Goal: Task Accomplishment & Management: Use online tool/utility

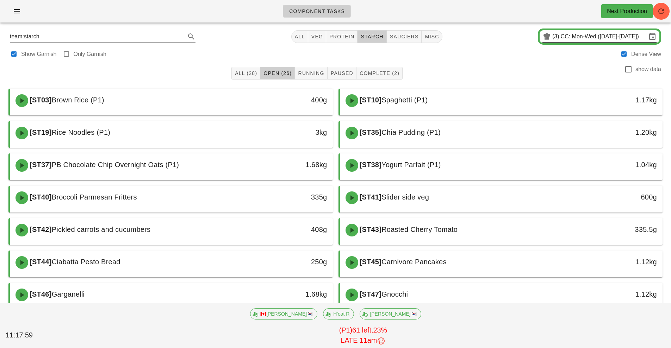
click at [573, 38] on input "CC: Mon-Wed ([DATE]-[DATE])" at bounding box center [604, 36] width 86 height 11
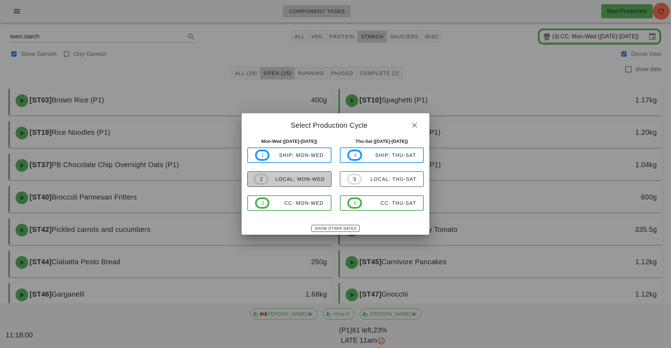
click at [293, 179] on div "local: Mon-Wed" at bounding box center [296, 179] width 57 height 6
type input "local: Mon-Wed ([DATE]-[DATE])"
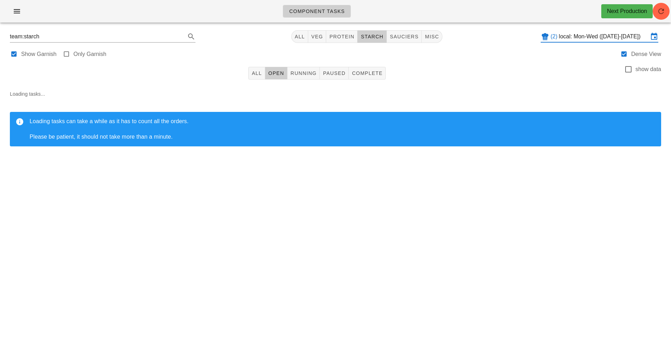
click at [654, 19] on div "Component Tasks Next Production" at bounding box center [335, 11] width 671 height 23
click at [661, 13] on icon "button" at bounding box center [661, 11] width 8 height 8
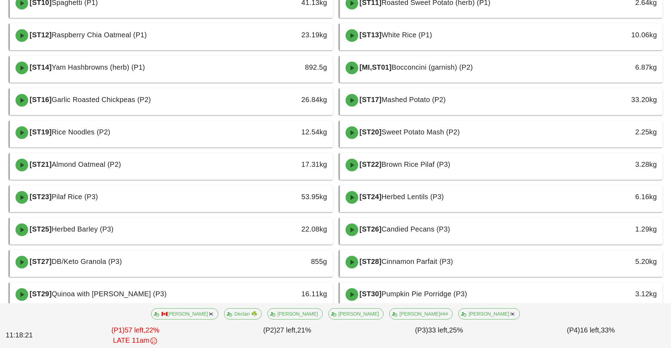
scroll to position [228, 0]
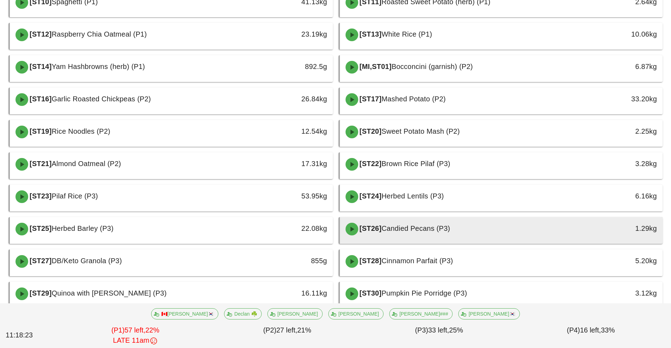
click at [456, 231] on div "[ST26] Candied Pecans (P3)" at bounding box center [461, 229] width 240 height 21
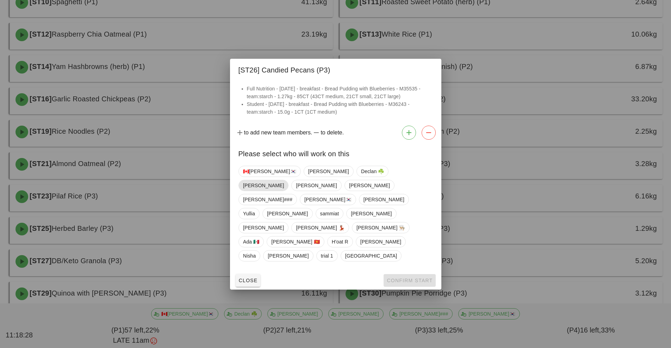
click at [284, 191] on span "Fernanda" at bounding box center [263, 185] width 41 height 11
click at [410, 278] on span "Confirm Start" at bounding box center [409, 281] width 46 height 6
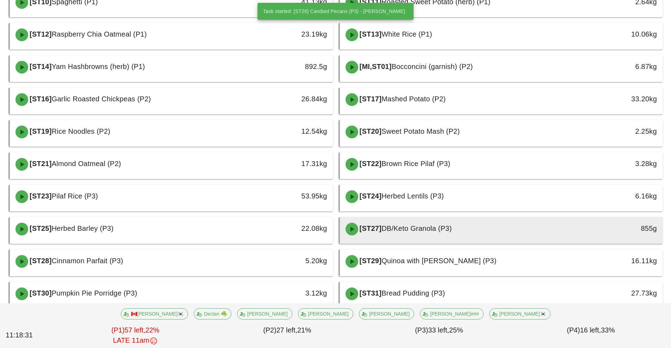
click at [424, 228] on span "DB/Keto Granola (P3)" at bounding box center [416, 229] width 70 height 8
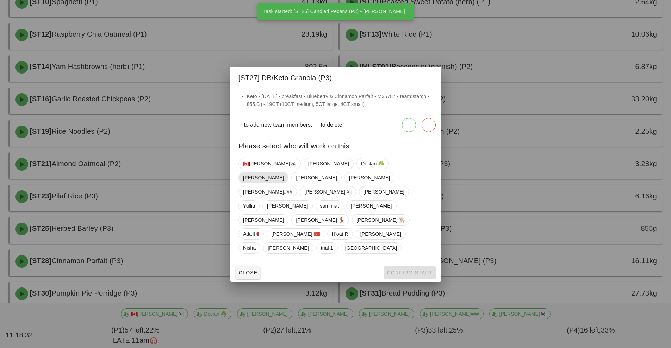
click at [284, 182] on span "Fernanda" at bounding box center [263, 178] width 41 height 11
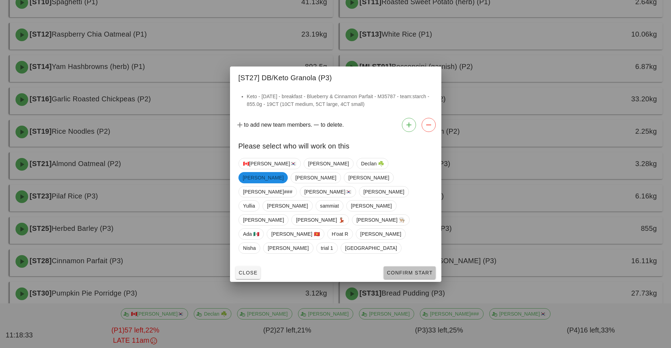
click at [404, 267] on button "Confirm Start" at bounding box center [409, 273] width 52 height 13
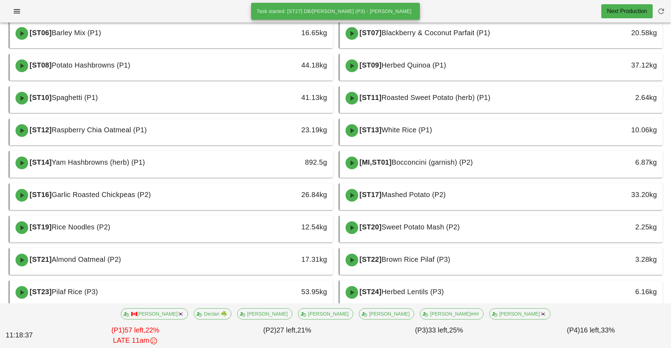
scroll to position [83, 0]
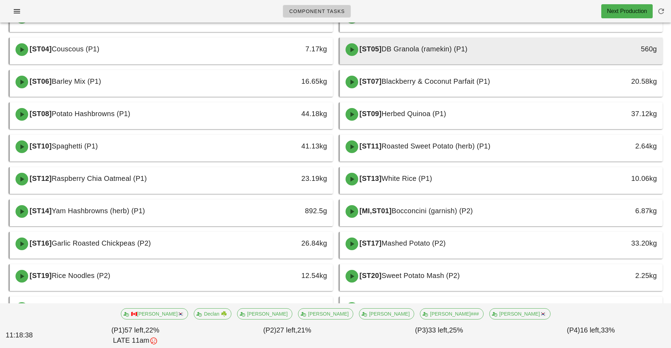
click at [497, 50] on div "[ST05] DB Granola (ramekin) (P1)" at bounding box center [461, 49] width 240 height 21
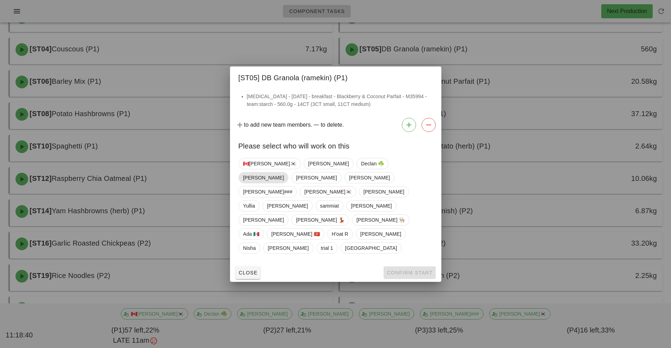
click at [284, 183] on span "Fernanda" at bounding box center [263, 178] width 41 height 11
click at [409, 270] on span "Confirm Start" at bounding box center [409, 273] width 46 height 6
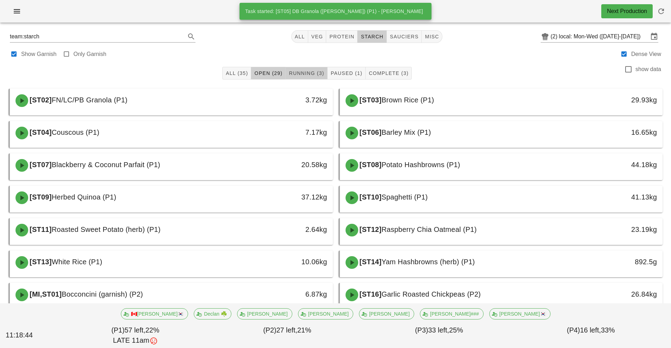
click at [308, 74] on span "Running (3)" at bounding box center [306, 73] width 36 height 6
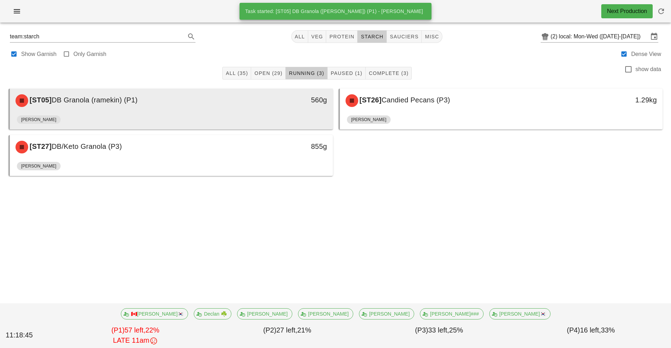
click at [207, 111] on div "[ST05] DB Granola (ramekin) (P1) 560g" at bounding box center [171, 101] width 323 height 24
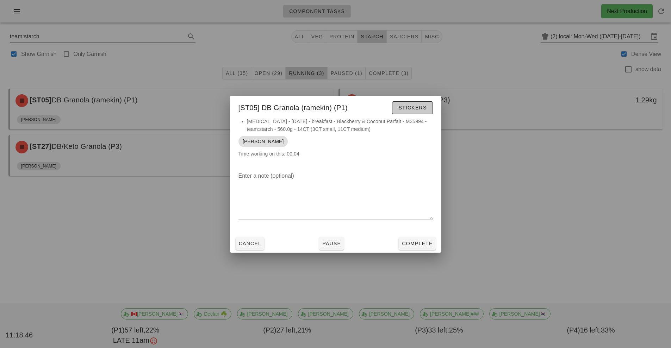
click at [410, 107] on span "Stickers" at bounding box center [412, 108] width 29 height 6
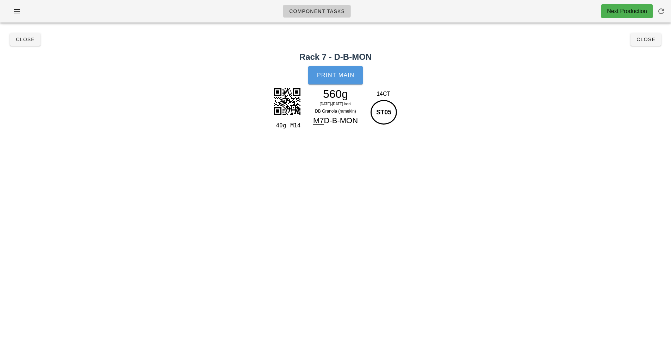
click at [341, 70] on button "Print Main" at bounding box center [335, 75] width 54 height 18
click at [26, 44] on button "Close" at bounding box center [25, 39] width 31 height 13
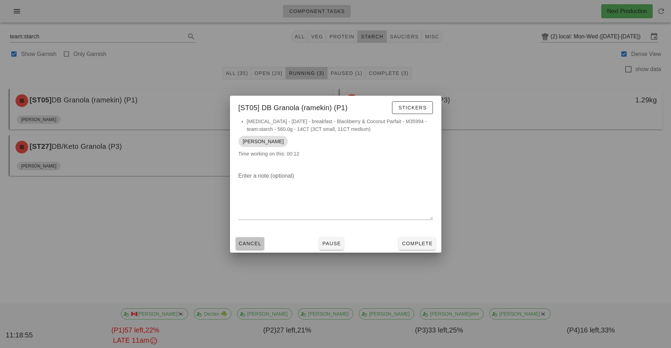
click at [242, 245] on span "Cancel" at bounding box center [249, 244] width 23 height 6
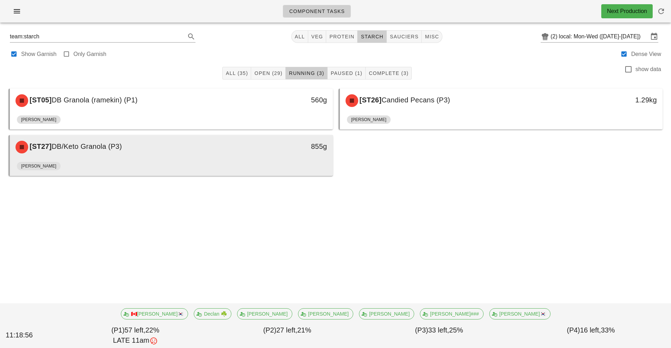
click at [132, 151] on div "[ST27] DB/Keto Granola (P3)" at bounding box center [131, 147] width 240 height 21
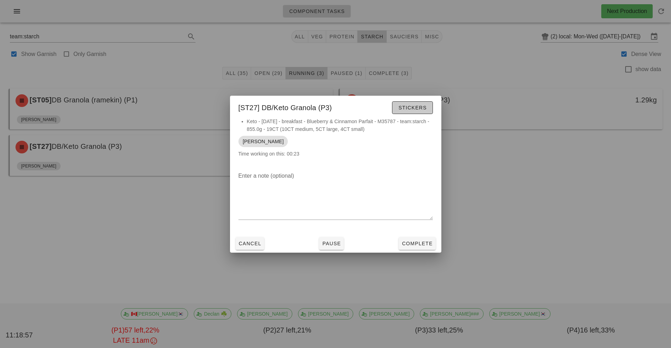
click at [411, 109] on span "Stickers" at bounding box center [412, 108] width 29 height 6
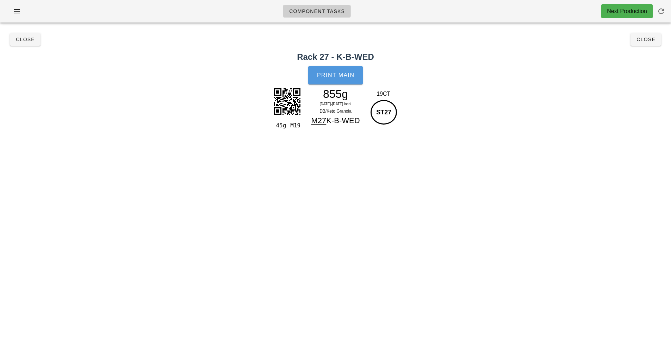
click at [339, 80] on button "Print Main" at bounding box center [335, 75] width 54 height 18
click at [633, 43] on button "Close" at bounding box center [645, 39] width 31 height 13
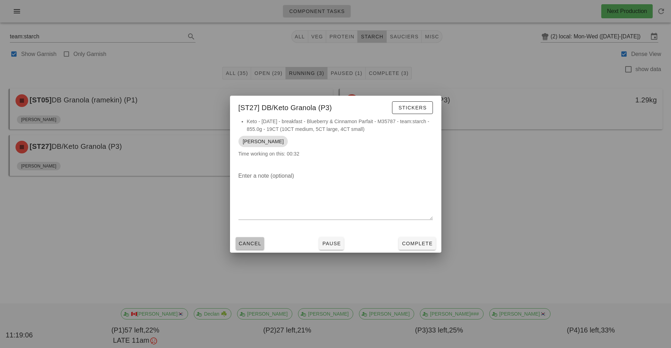
click at [248, 246] on span "Cancel" at bounding box center [249, 244] width 23 height 6
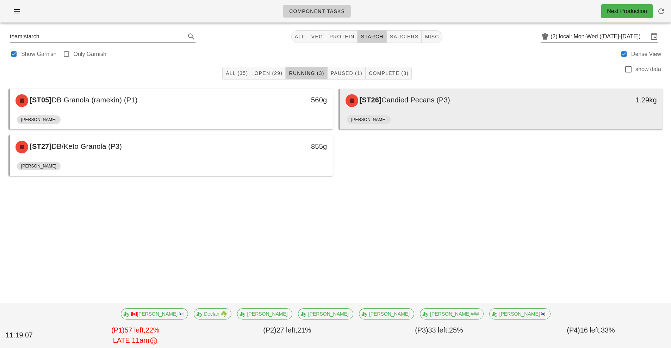
click at [467, 108] on div "[ST26] Candied Pecans (P3)" at bounding box center [461, 100] width 240 height 21
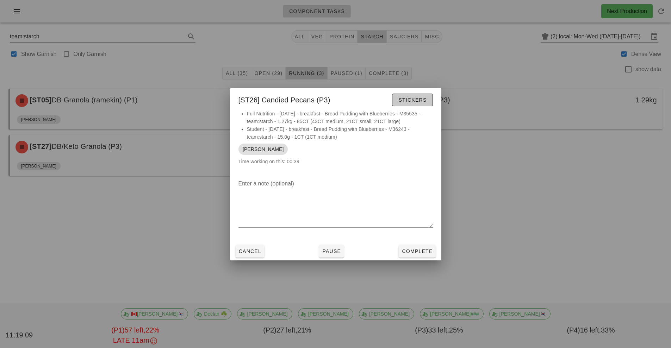
click at [415, 99] on span "Stickers" at bounding box center [412, 100] width 29 height 6
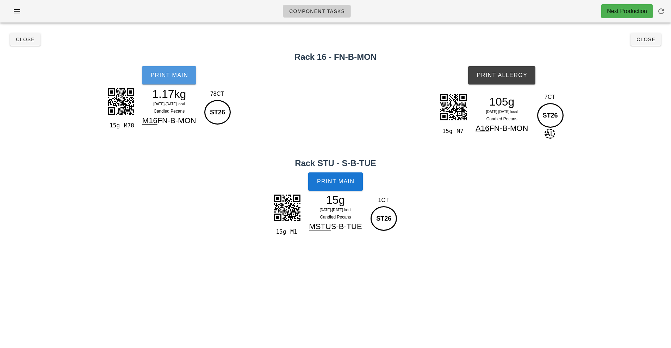
click at [160, 77] on span "Print Main" at bounding box center [169, 75] width 38 height 6
click at [343, 180] on span "Print Main" at bounding box center [336, 182] width 38 height 6
click at [503, 81] on button "Print Allergy" at bounding box center [501, 75] width 67 height 18
click at [31, 43] on button "Close" at bounding box center [25, 39] width 31 height 13
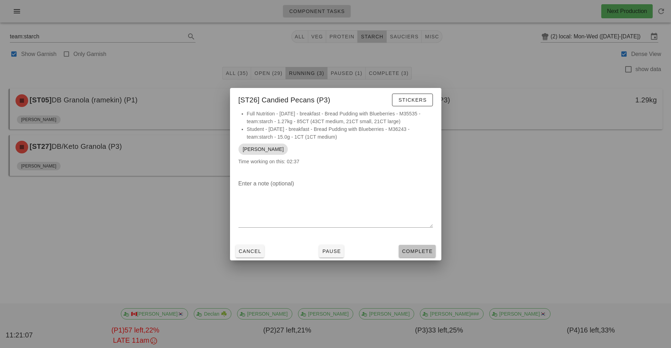
click at [410, 250] on span "Complete" at bounding box center [416, 252] width 31 height 6
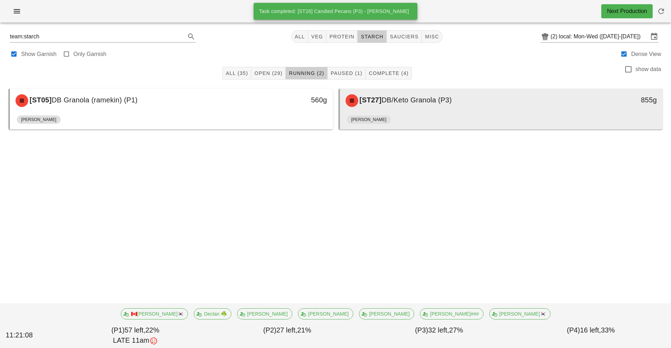
click at [415, 111] on div "[ST27] DB/Keto Granola (P3)" at bounding box center [461, 100] width 240 height 21
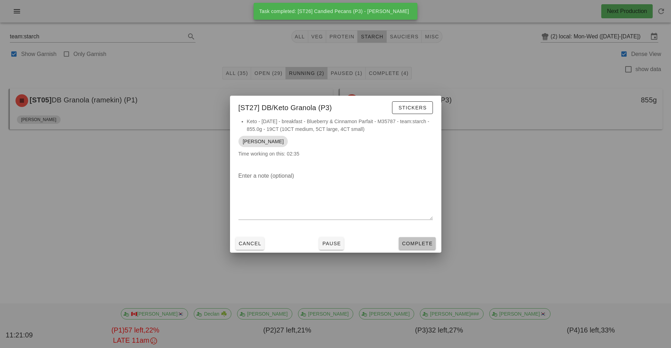
click at [417, 250] on button "Complete" at bounding box center [417, 243] width 37 height 13
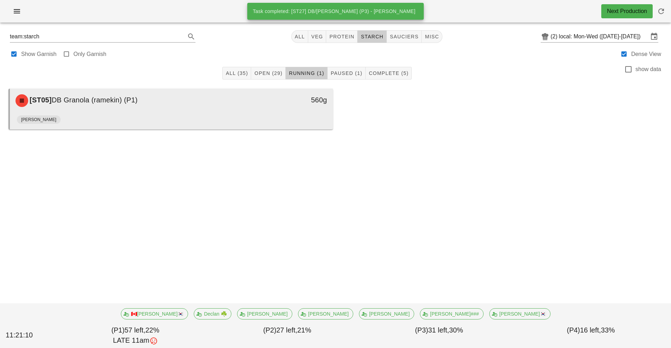
click at [183, 102] on div "[ST05] DB Granola (ramekin) (P1)" at bounding box center [131, 100] width 240 height 21
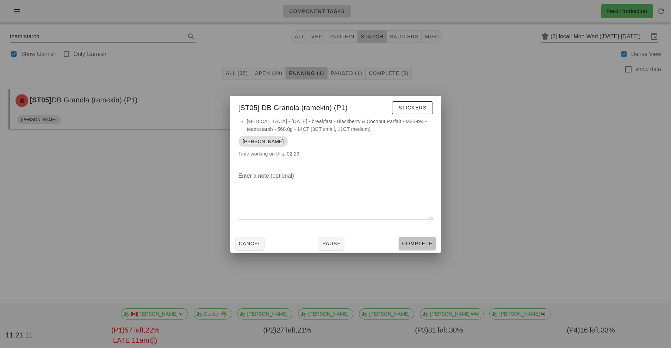
click at [414, 244] on span "Complete" at bounding box center [416, 244] width 31 height 6
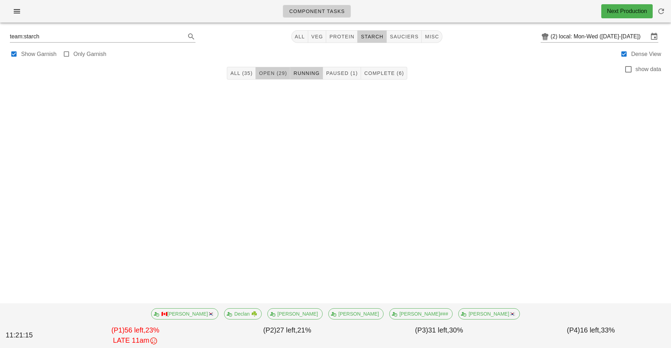
click at [276, 71] on span "Open (29)" at bounding box center [272, 73] width 29 height 6
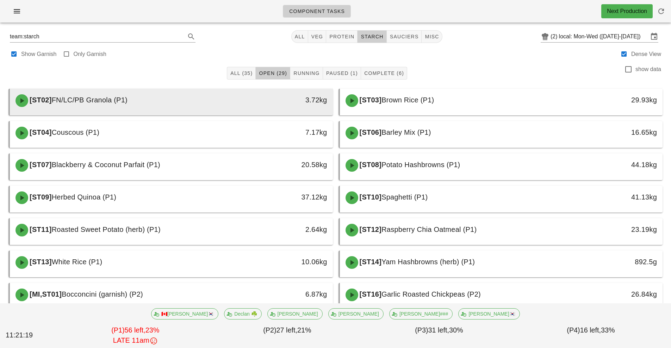
click at [175, 101] on div "[ST02] FN/LC/PB Granola (P1)" at bounding box center [131, 100] width 240 height 21
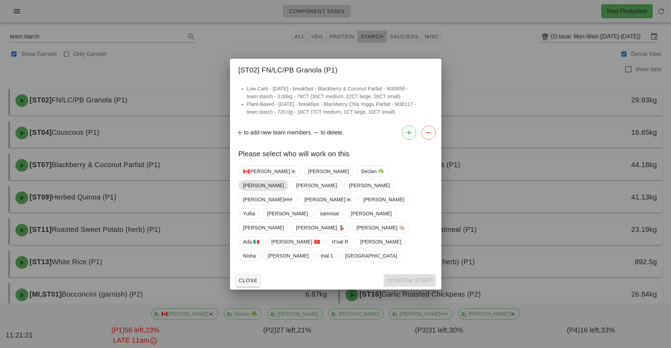
click at [284, 190] on span "Fernanda" at bounding box center [263, 185] width 41 height 11
click at [415, 278] on span "Confirm Start" at bounding box center [409, 281] width 46 height 6
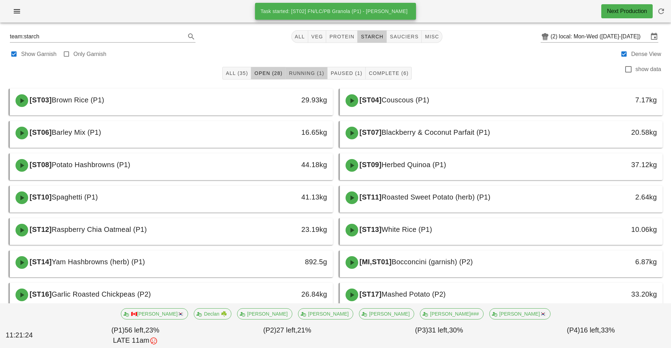
click at [305, 73] on span "Running (1)" at bounding box center [306, 73] width 36 height 6
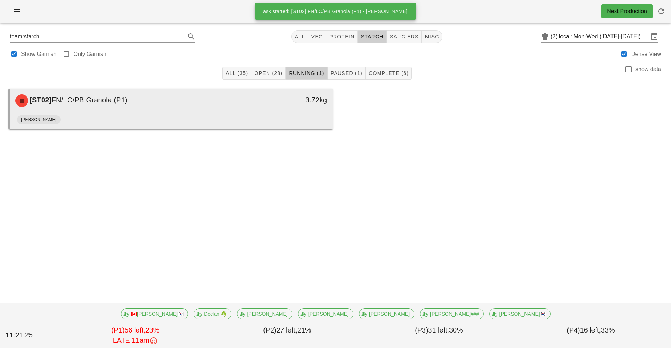
click at [197, 114] on div "Fernanda" at bounding box center [171, 121] width 309 height 17
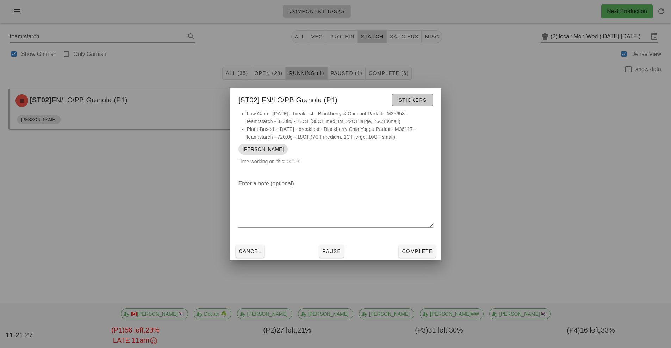
click at [410, 100] on span "Stickers" at bounding box center [412, 100] width 29 height 6
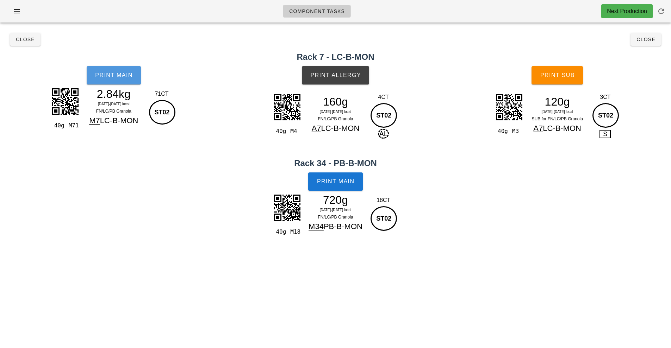
click at [122, 70] on button "Print Main" at bounding box center [114, 75] width 54 height 18
click at [340, 182] on span "Print Main" at bounding box center [336, 182] width 38 height 6
click at [334, 75] on span "Print Allergy" at bounding box center [335, 75] width 51 height 6
click at [549, 78] on span "Print Sub" at bounding box center [557, 75] width 35 height 6
click at [652, 43] on button "Close" at bounding box center [645, 39] width 31 height 13
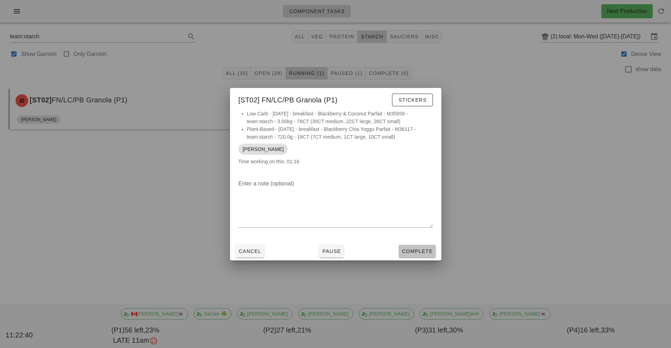
click at [410, 250] on span "Complete" at bounding box center [416, 252] width 31 height 6
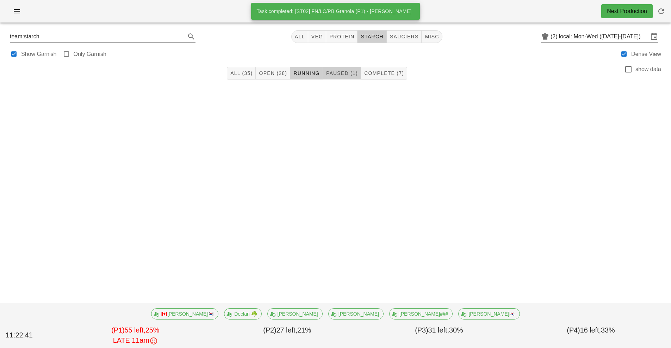
click at [338, 74] on span "Paused (1)" at bounding box center [342, 73] width 32 height 6
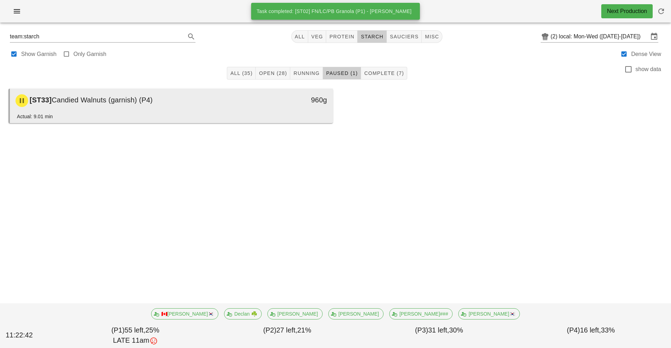
click at [132, 106] on div "[ST33] Candied Walnuts (garnish) (P4)" at bounding box center [131, 100] width 240 height 21
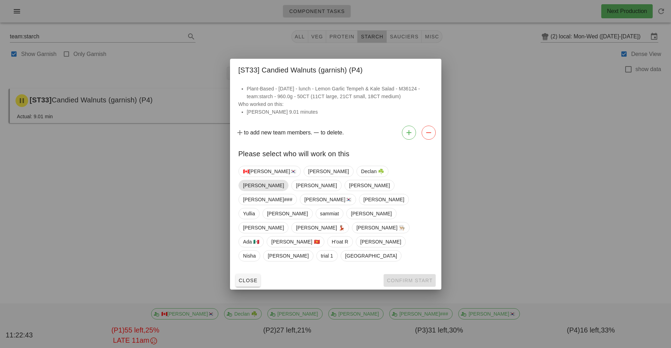
click at [284, 191] on span "Fernanda" at bounding box center [263, 185] width 41 height 11
click at [413, 278] on span "Confirm Start" at bounding box center [409, 281] width 46 height 6
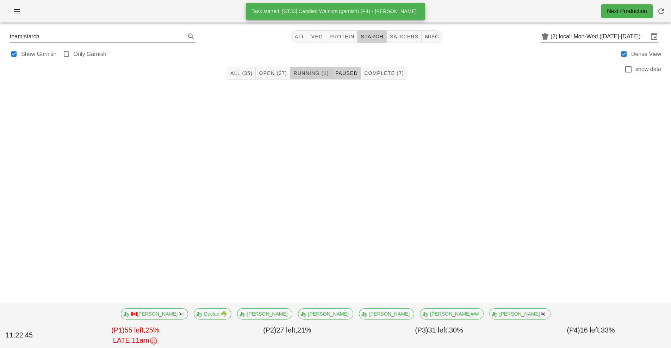
click at [311, 75] on span "Running (1)" at bounding box center [311, 73] width 36 height 6
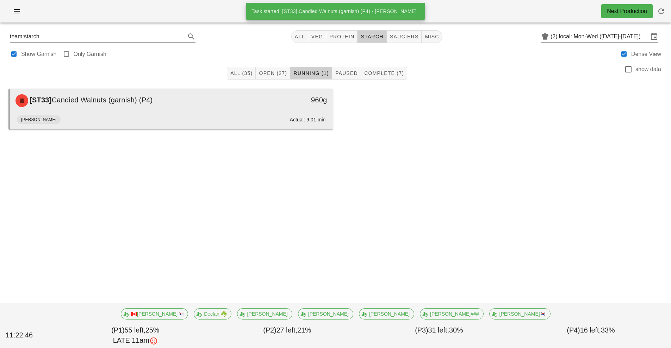
click at [253, 109] on div "960g" at bounding box center [291, 100] width 80 height 21
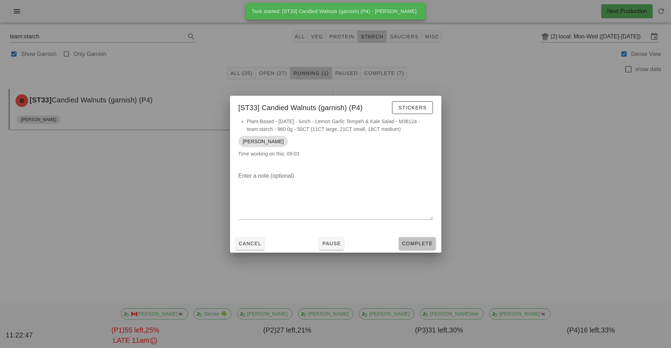
click at [419, 245] on span "Complete" at bounding box center [416, 244] width 31 height 6
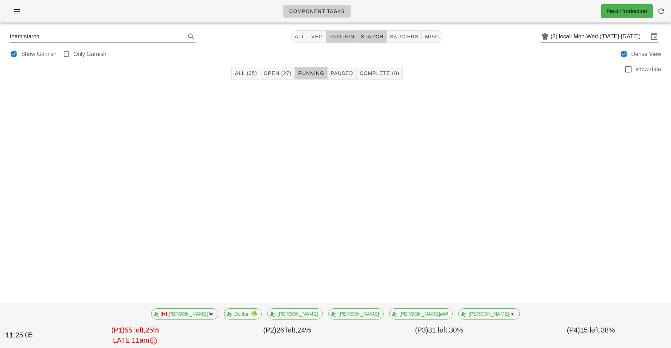
click at [338, 36] on span "protein" at bounding box center [341, 37] width 25 height 6
type input "team:protein"
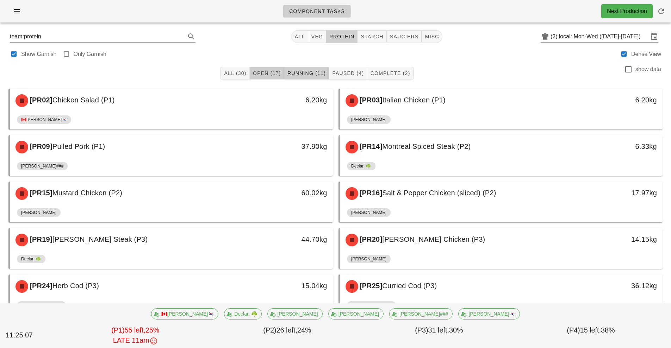
click at [260, 71] on span "Open (17)" at bounding box center [266, 73] width 29 height 6
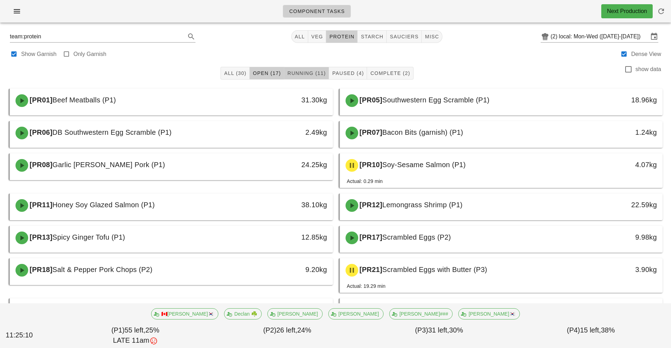
click at [303, 73] on span "Running (11)" at bounding box center [306, 73] width 39 height 6
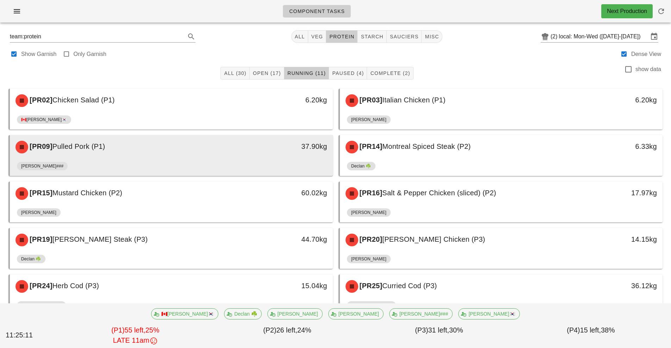
click at [249, 155] on div "[PR09] Pulled Pork (P1)" at bounding box center [131, 147] width 240 height 21
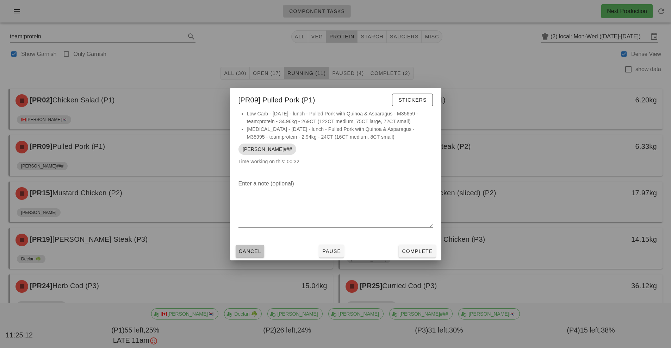
click at [244, 256] on button "Cancel" at bounding box center [250, 251] width 29 height 13
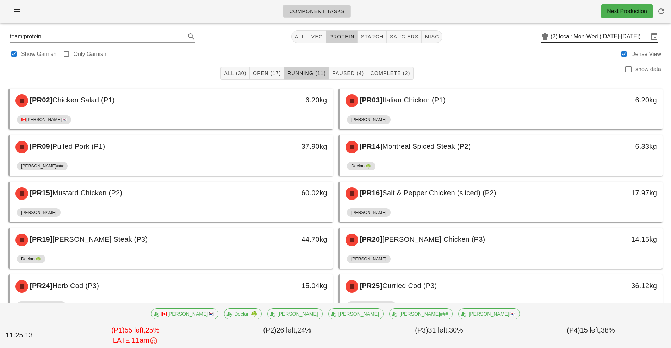
click at [597, 38] on input "local: Mon-Wed ([DATE]-[DATE])" at bounding box center [603, 36] width 89 height 11
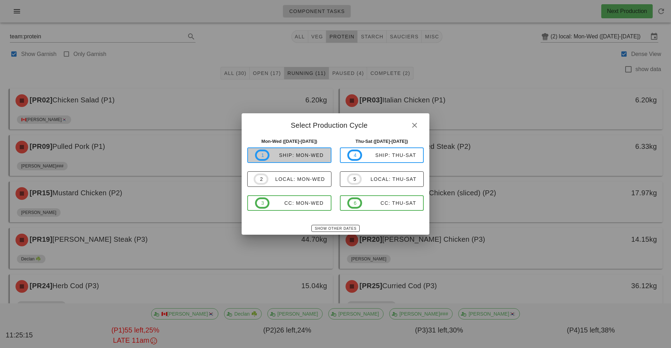
click at [306, 151] on span "1 ship: Mon-Wed" at bounding box center [289, 155] width 69 height 11
type input "ship: Mon-Wed (Sep 22-Sep 24)"
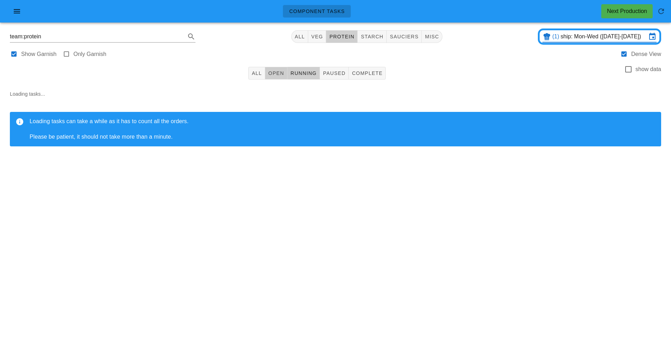
click at [275, 73] on span "Open" at bounding box center [276, 73] width 16 height 6
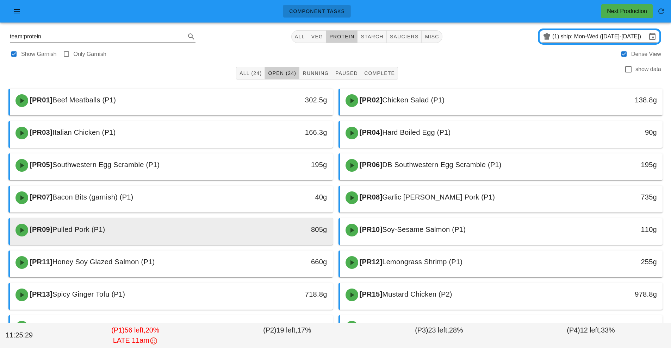
click at [221, 239] on div "[PR09] Pulled Pork (P1)" at bounding box center [131, 230] width 240 height 21
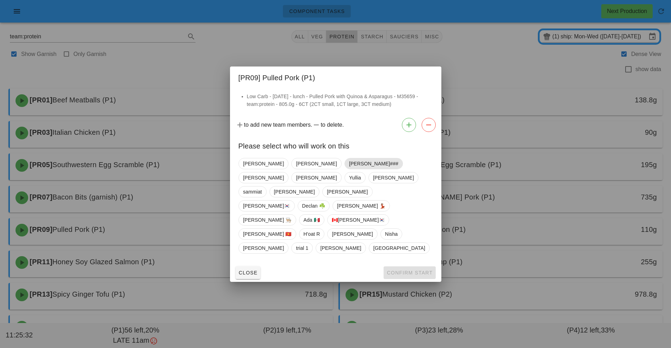
click at [349, 169] on span "Shawn###" at bounding box center [373, 163] width 49 height 11
click at [409, 267] on button "Confirm Start" at bounding box center [409, 273] width 52 height 13
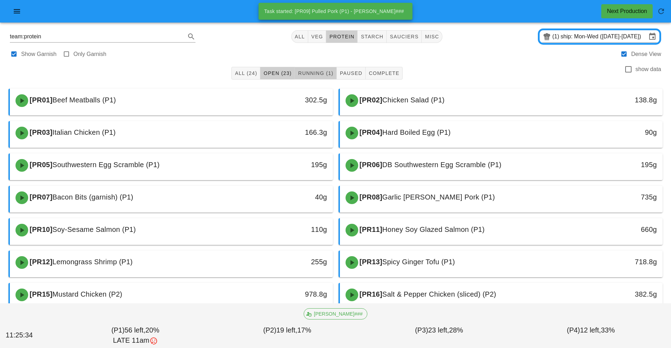
click at [324, 69] on button "Running (1)" at bounding box center [316, 73] width 42 height 13
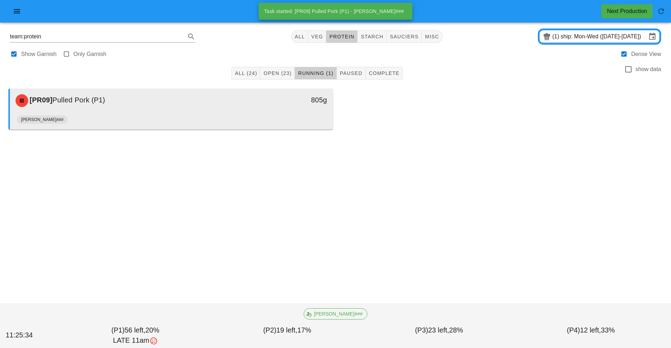
click at [282, 111] on div "805g" at bounding box center [291, 100] width 80 height 21
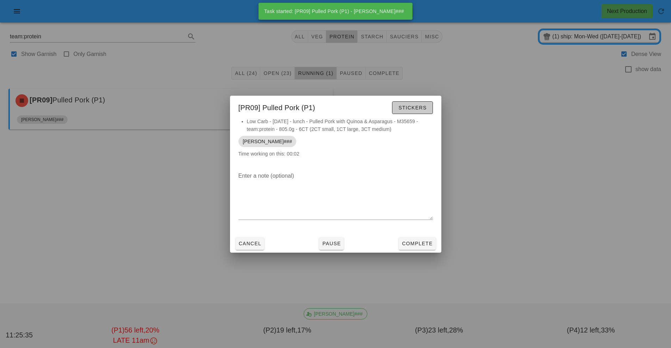
click at [413, 111] on button "Stickers" at bounding box center [412, 107] width 40 height 13
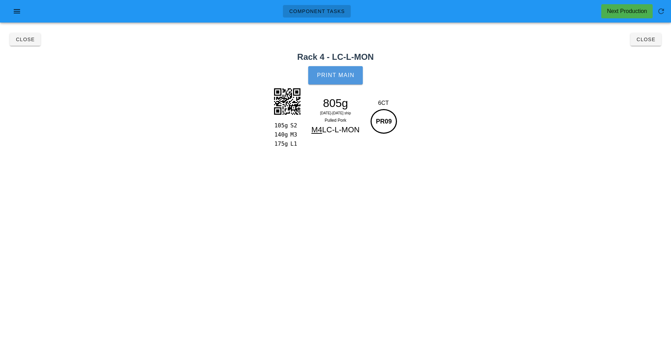
click at [345, 80] on button "Print Main" at bounding box center [335, 75] width 54 height 18
click at [15, 42] on button "Close" at bounding box center [25, 39] width 31 height 13
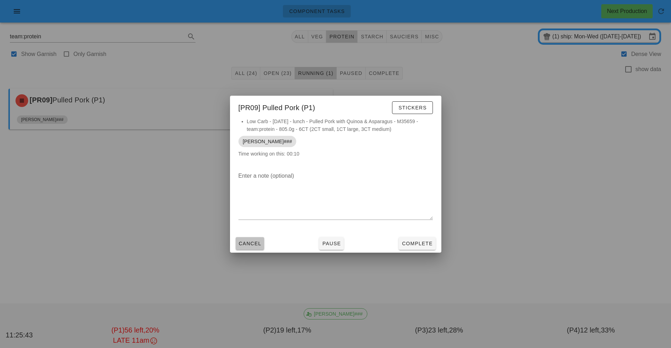
click at [252, 248] on button "Cancel" at bounding box center [250, 243] width 29 height 13
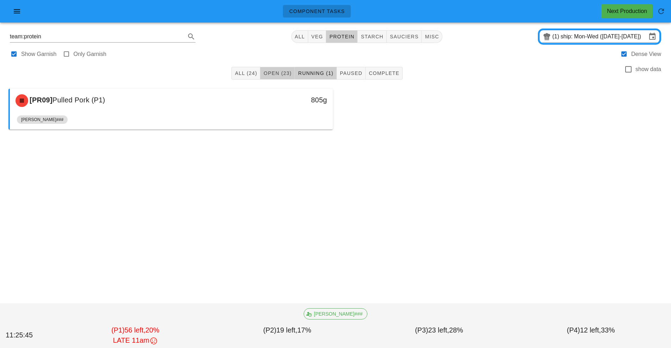
click at [282, 74] on span "Open (23)" at bounding box center [277, 73] width 29 height 6
